Goal: Complete application form

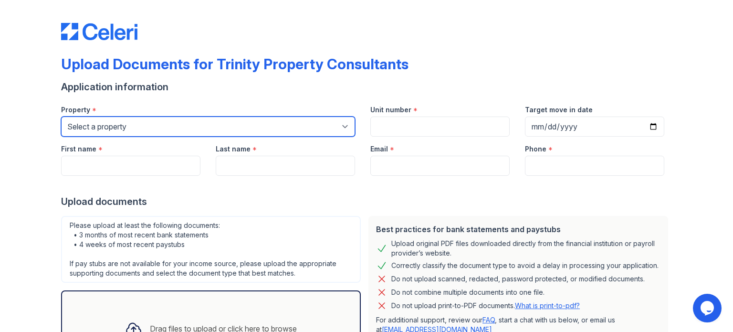
click at [148, 133] on select "Select a property 888 at [GEOGRAPHIC_DATA] [GEOGRAPHIC_DATA][PERSON_NAME] [GEOG…" at bounding box center [208, 126] width 294 height 20
click at [255, 130] on select "Select a property 888 at [GEOGRAPHIC_DATA] [GEOGRAPHIC_DATA][PERSON_NAME] [GEOG…" at bounding box center [208, 126] width 294 height 20
select select "3962"
click at [61, 116] on select "Select a property 888 at [GEOGRAPHIC_DATA] [GEOGRAPHIC_DATA][PERSON_NAME] [GEOG…" at bounding box center [208, 126] width 294 height 20
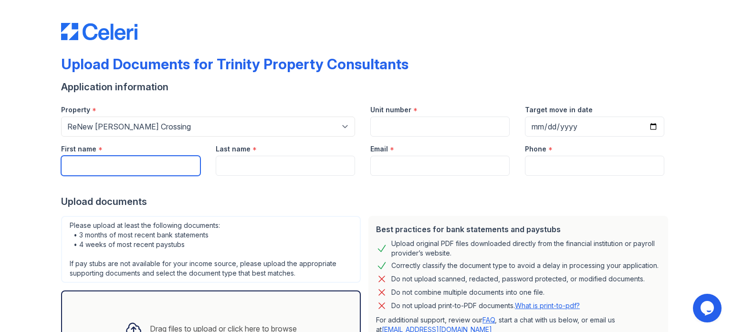
click at [124, 166] on input "First name" at bounding box center [130, 166] width 139 height 20
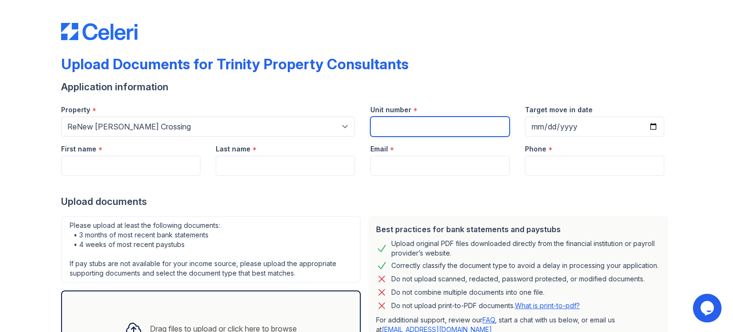
click at [393, 123] on input "Unit number" at bounding box center [439, 126] width 139 height 20
type input "8846"
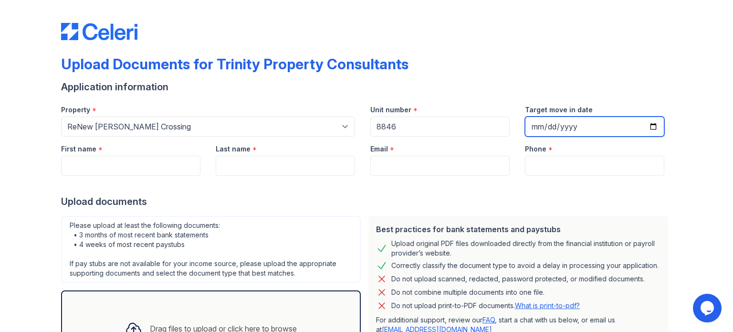
click at [653, 129] on input "Target move in date" at bounding box center [594, 126] width 139 height 20
type input "[DATE]"
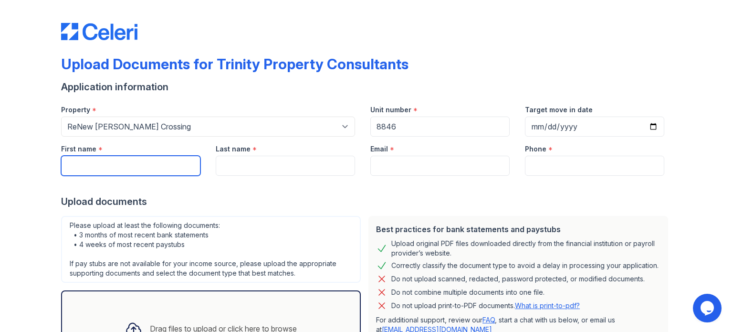
click at [188, 167] on input "First name" at bounding box center [130, 166] width 139 height 20
type input "brain"
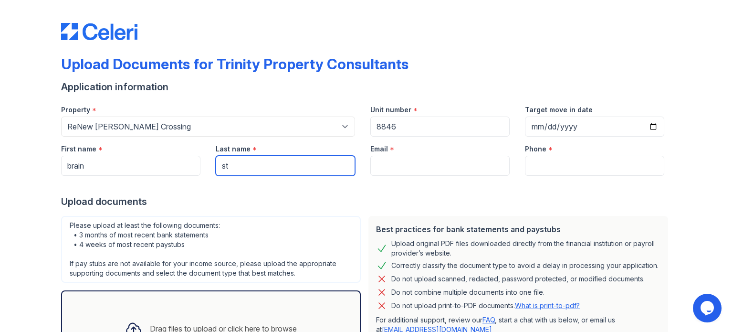
type input "[PERSON_NAME]"
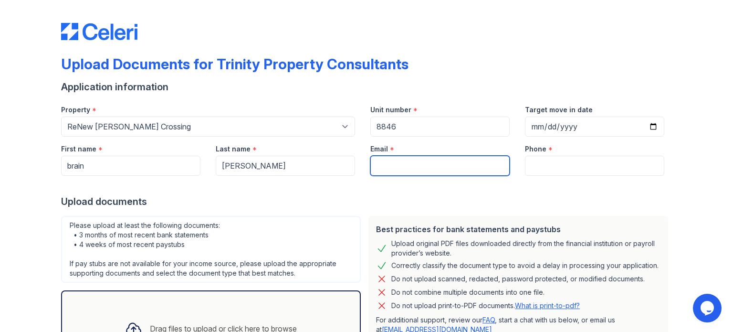
click at [388, 163] on input "Email" at bounding box center [439, 166] width 139 height 20
click at [388, 165] on input "Email" at bounding box center [439, 166] width 139 height 20
type input "[EMAIL_ADDRESS][DOMAIN_NAME]"
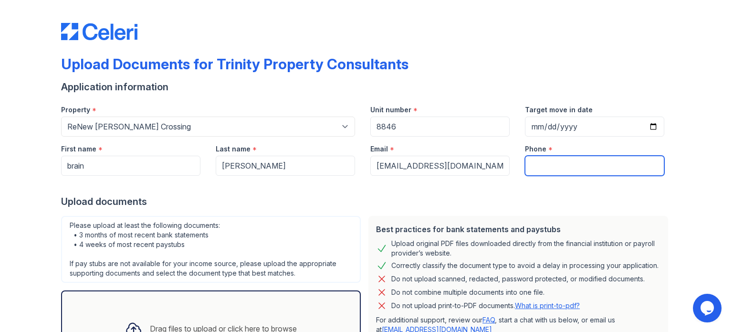
click at [572, 166] on input "Phone" at bounding box center [594, 166] width 139 height 20
click at [531, 169] on input "Phone" at bounding box center [594, 166] width 139 height 20
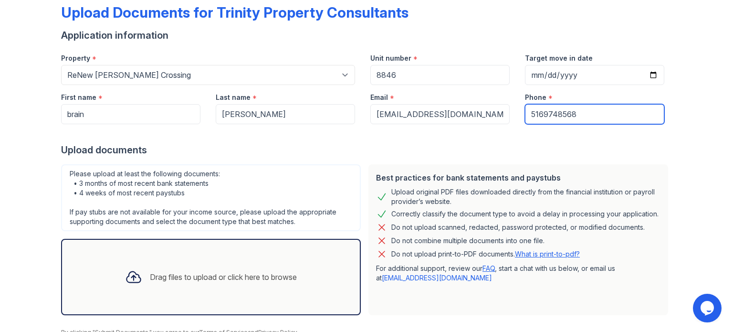
scroll to position [93, 0]
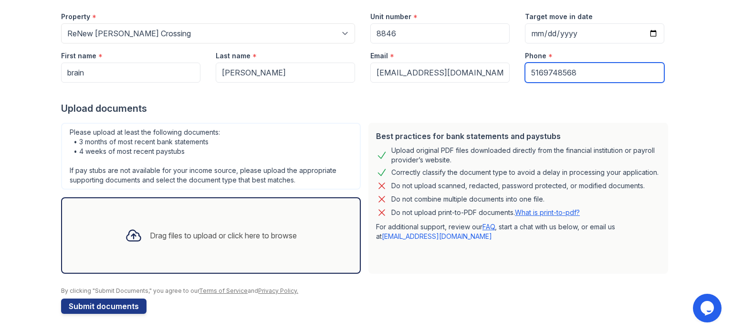
type input "5169748568"
click at [154, 235] on div "Drag files to upload or click here to browse" at bounding box center [223, 235] width 147 height 11
click at [539, 210] on link "What is print-to-pdf?" at bounding box center [547, 212] width 65 height 8
click at [157, 247] on div "Drag files to upload or click here to browse" at bounding box center [210, 235] width 187 height 32
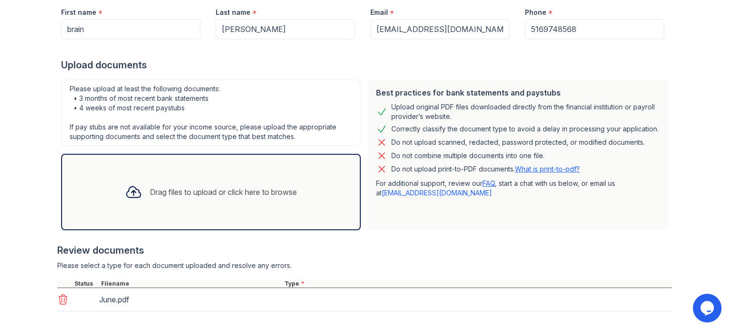
scroll to position [179, 0]
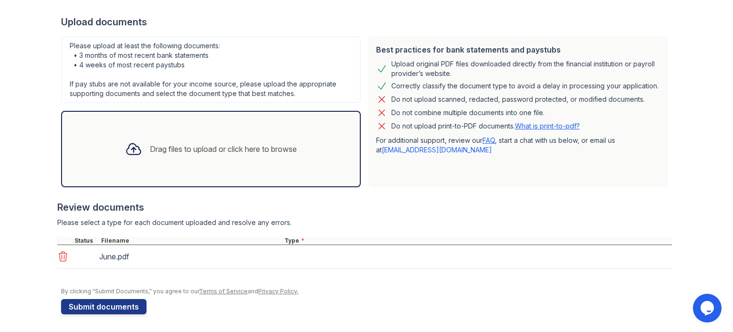
click at [170, 158] on div "Drag files to upload or click here to browse" at bounding box center [210, 149] width 187 height 32
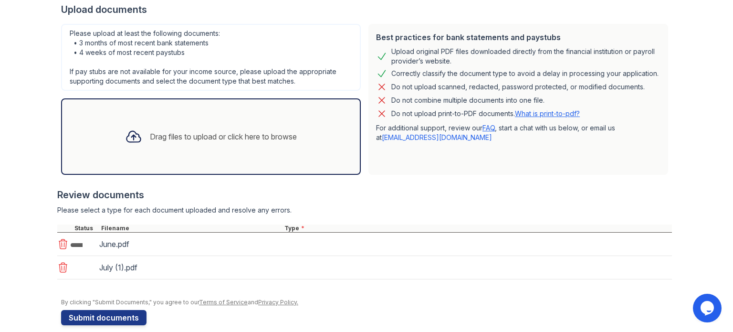
scroll to position [203, 0]
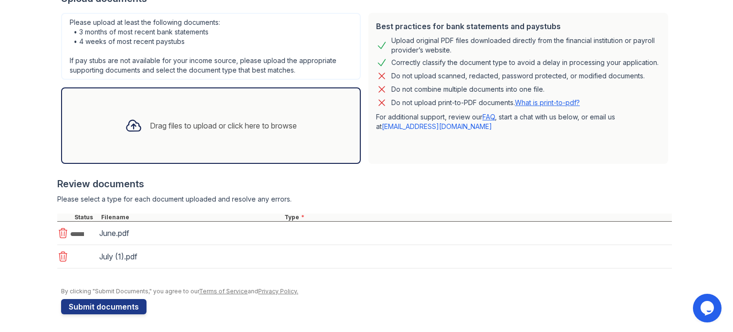
click at [168, 114] on div "Drag files to upload or click here to browse" at bounding box center [210, 125] width 187 height 32
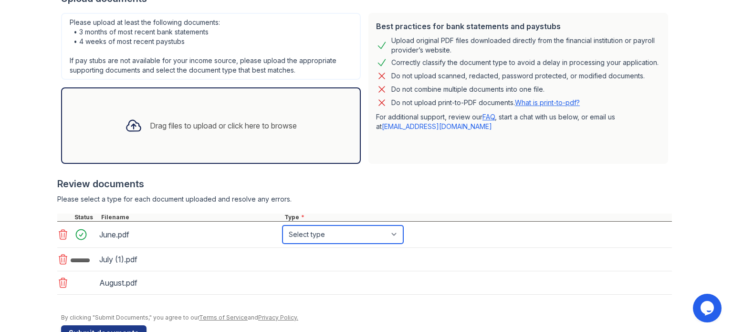
click at [312, 228] on select "Select type Paystub Bank Statement Offer Letter Tax Documents Benefit Award Let…" at bounding box center [343, 234] width 121 height 18
select select "bank_statement"
click at [283, 225] on select "Select type Paystub Bank Statement Offer Letter Tax Documents Benefit Award Let…" at bounding box center [343, 234] width 121 height 18
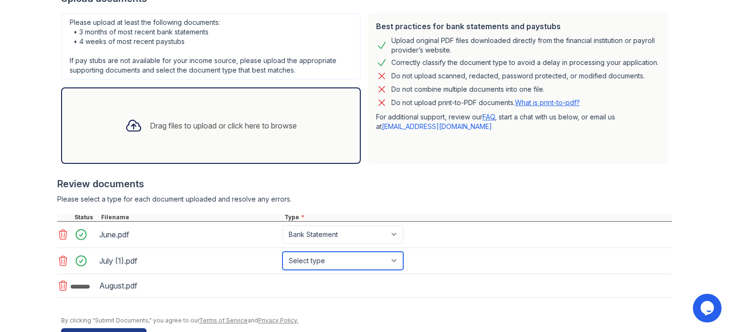
click at [307, 257] on select "Select type Paystub Bank Statement Offer Letter Tax Documents Benefit Award Let…" at bounding box center [343, 261] width 121 height 18
select select "bank_statement"
click at [283, 252] on select "Select type Paystub Bank Statement Offer Letter Tax Documents Benefit Award Let…" at bounding box center [343, 261] width 121 height 18
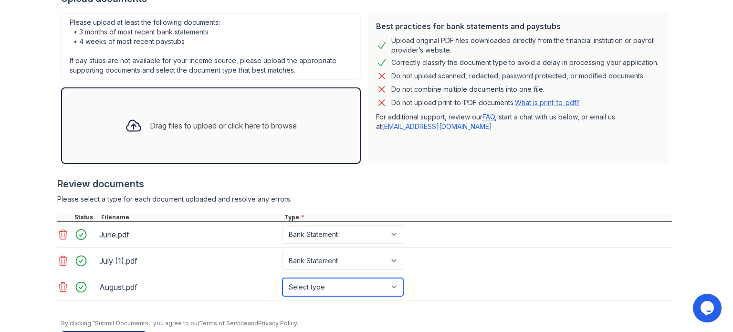
click at [301, 283] on select "Select type Paystub Bank Statement Offer Letter Tax Documents Benefit Award Let…" at bounding box center [343, 287] width 121 height 18
select select "bank_statement"
click at [283, 278] on select "Select type Paystub Bank Statement Offer Letter Tax Documents Benefit Award Let…" at bounding box center [343, 287] width 121 height 18
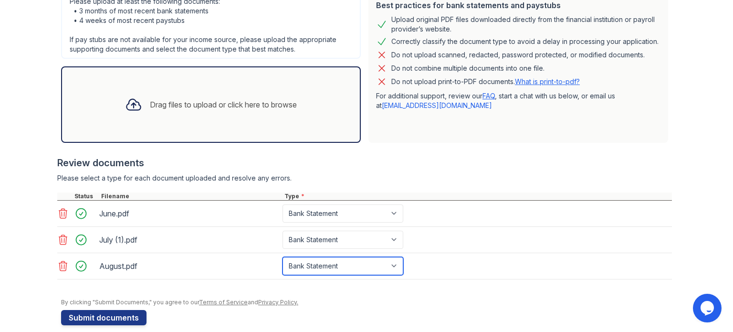
scroll to position [234, 0]
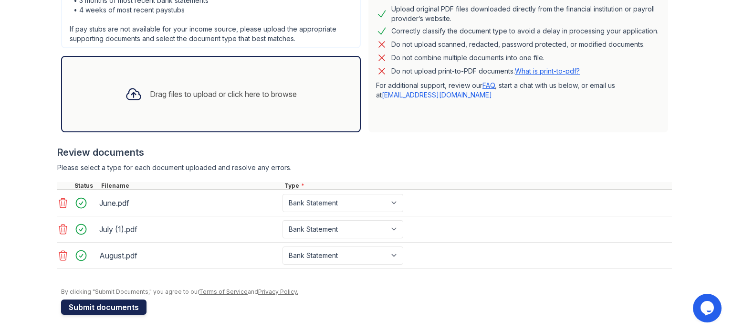
click at [125, 305] on button "Submit documents" at bounding box center [103, 306] width 85 height 15
